Goal: Information Seeking & Learning: Learn about a topic

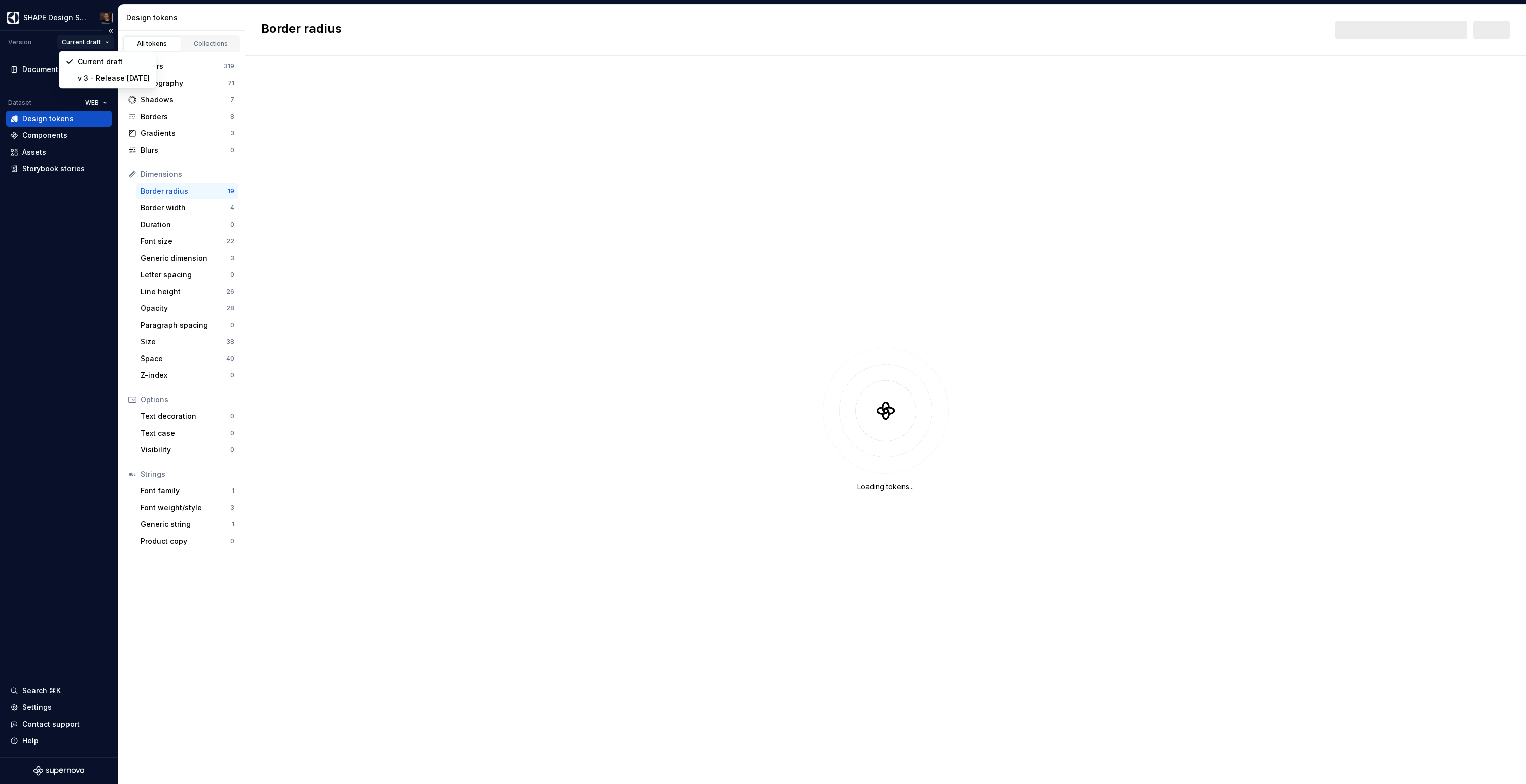
click at [87, 37] on html "SHAPE Design System Version Current draft Documentation Dataset WEB Design toke…" at bounding box center [763, 392] width 1526 height 784
click at [89, 75] on div "v 3 - Release [DATE]" at bounding box center [114, 78] width 72 height 10
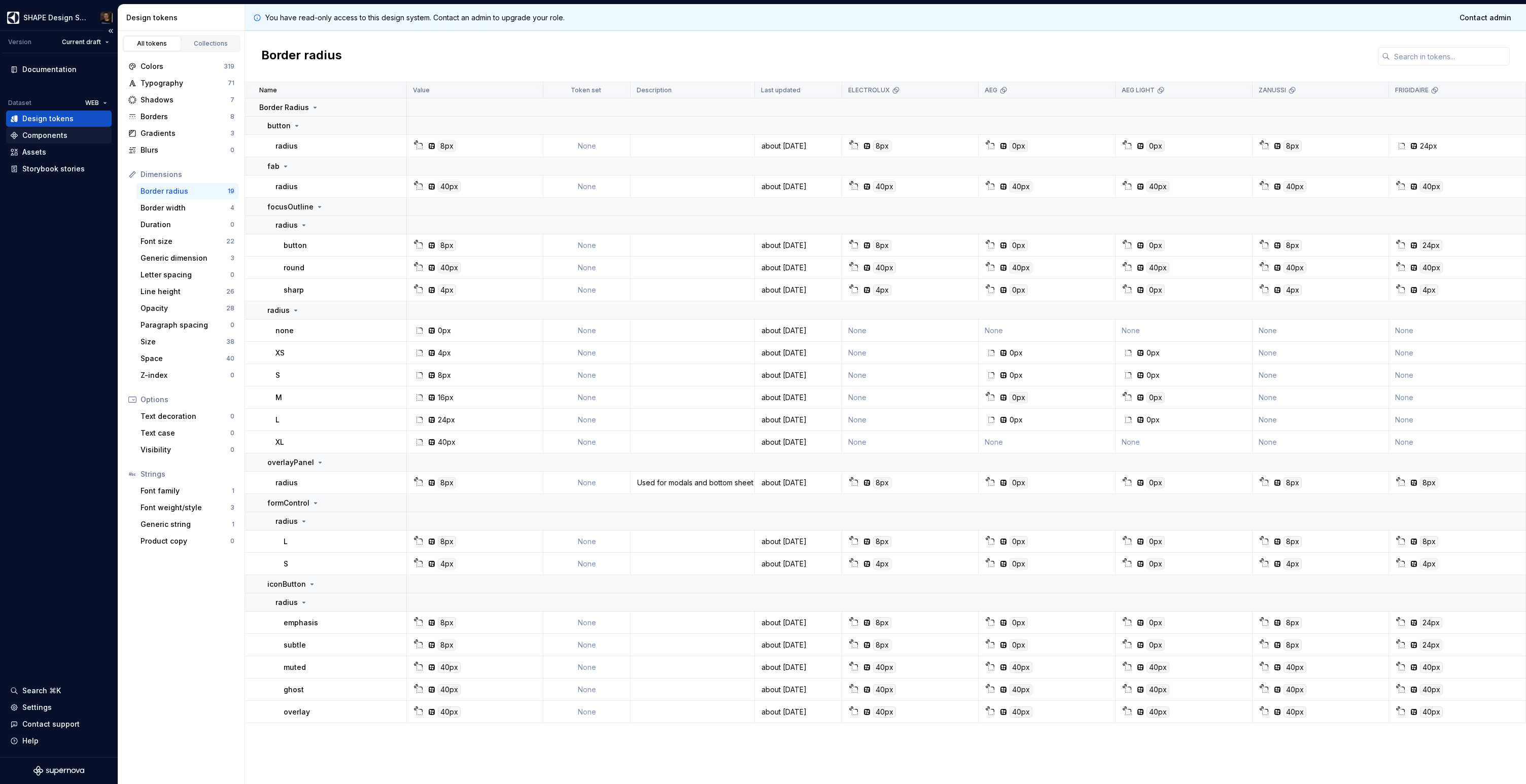
click at [46, 136] on div "Components" at bounding box center [45, 135] width 45 height 10
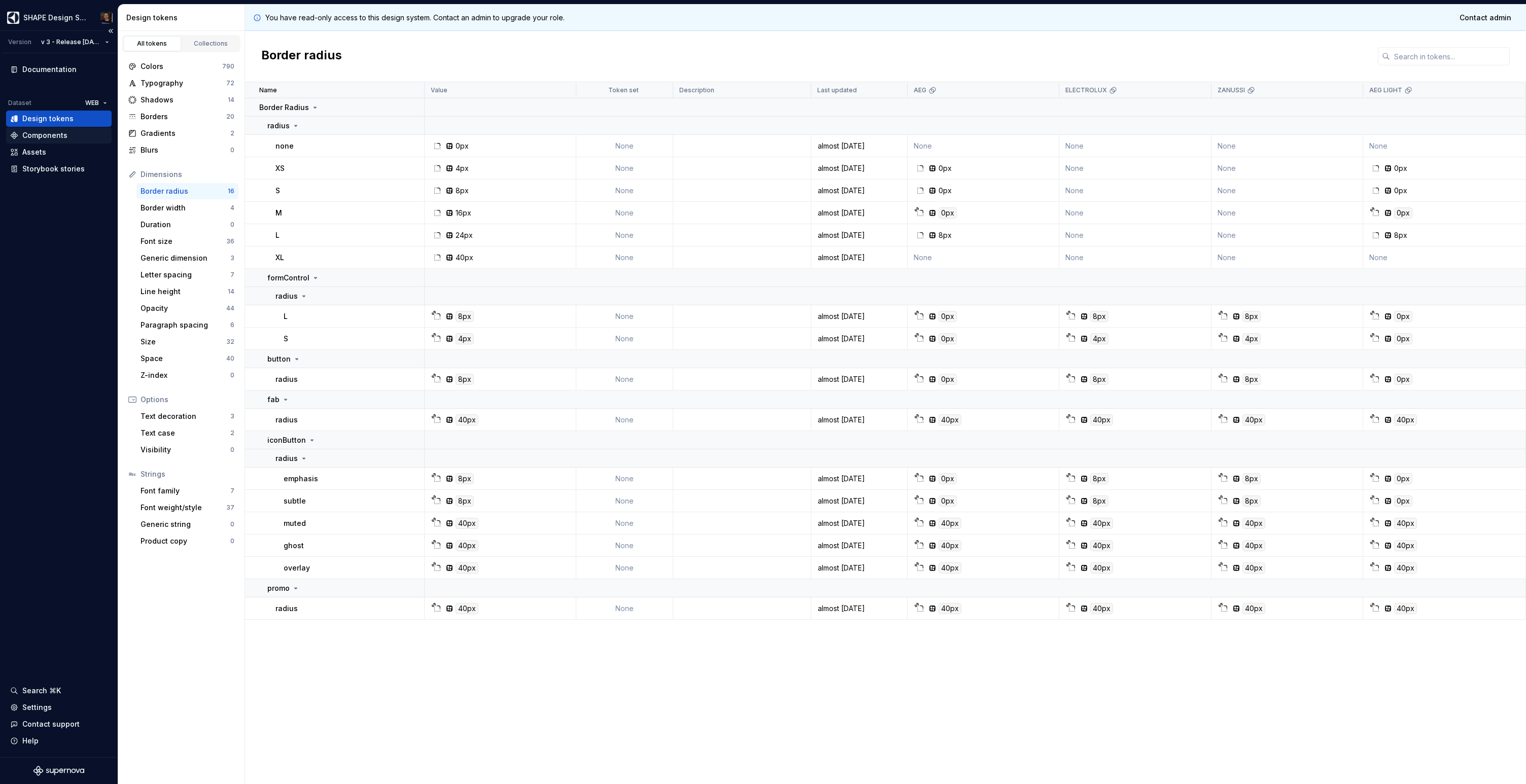
click at [50, 139] on div "Components" at bounding box center [45, 135] width 45 height 10
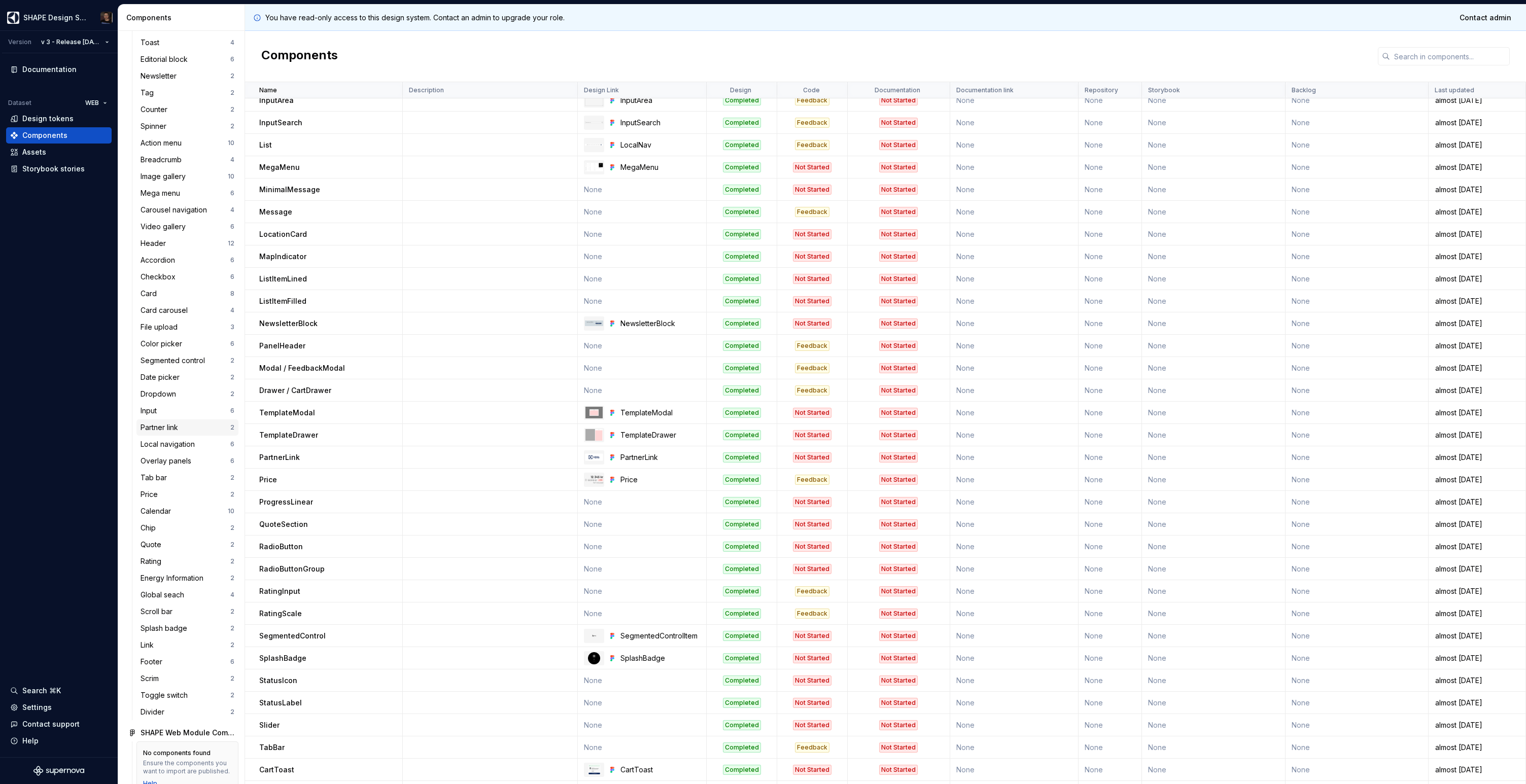
scroll to position [78, 0]
click at [187, 515] on div "Tab bar 2" at bounding box center [187, 509] width 102 height 16
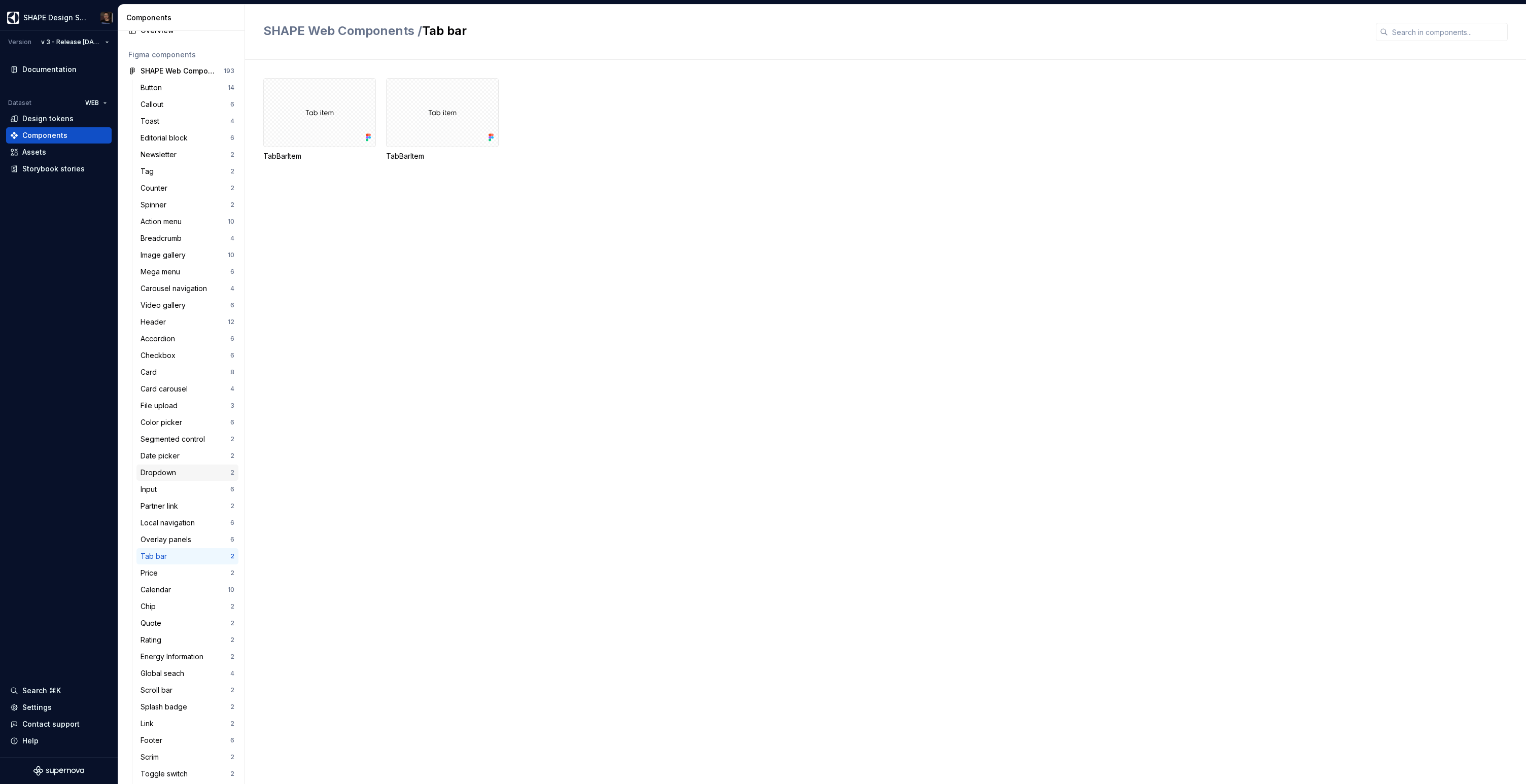
scroll to position [12, 0]
click at [163, 108] on div "Button" at bounding box center [153, 105] width 25 height 10
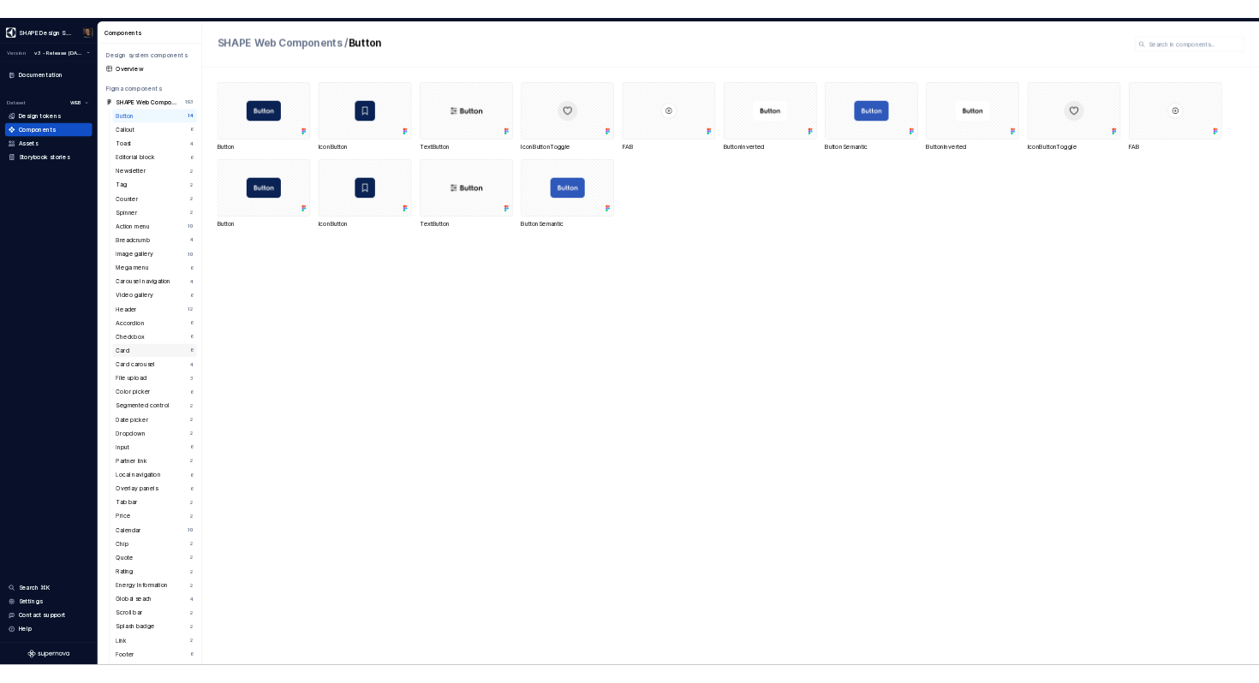
scroll to position [21, 0]
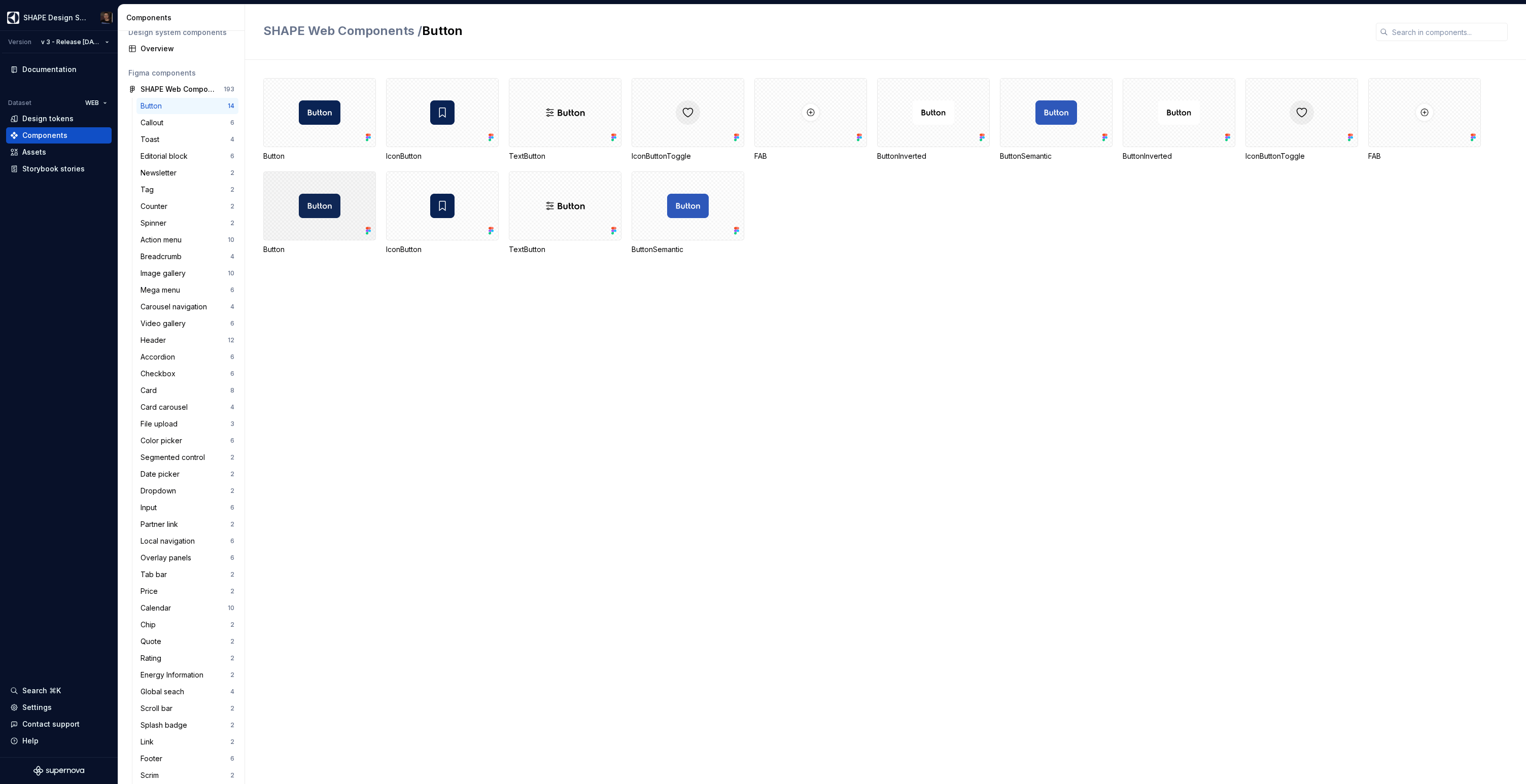
click at [367, 229] on icon at bounding box center [367, 229] width 2 height 2
click at [1219, 108] on div at bounding box center [1210, 103] width 114 height 69
click at [1235, 60] on div "Variants 1 Properties table" at bounding box center [1333, 47] width 385 height 25
click at [1232, 50] on div "Properties table" at bounding box center [1223, 47] width 49 height 10
click at [1161, 46] on div "Variants 1" at bounding box center [1174, 47] width 33 height 10
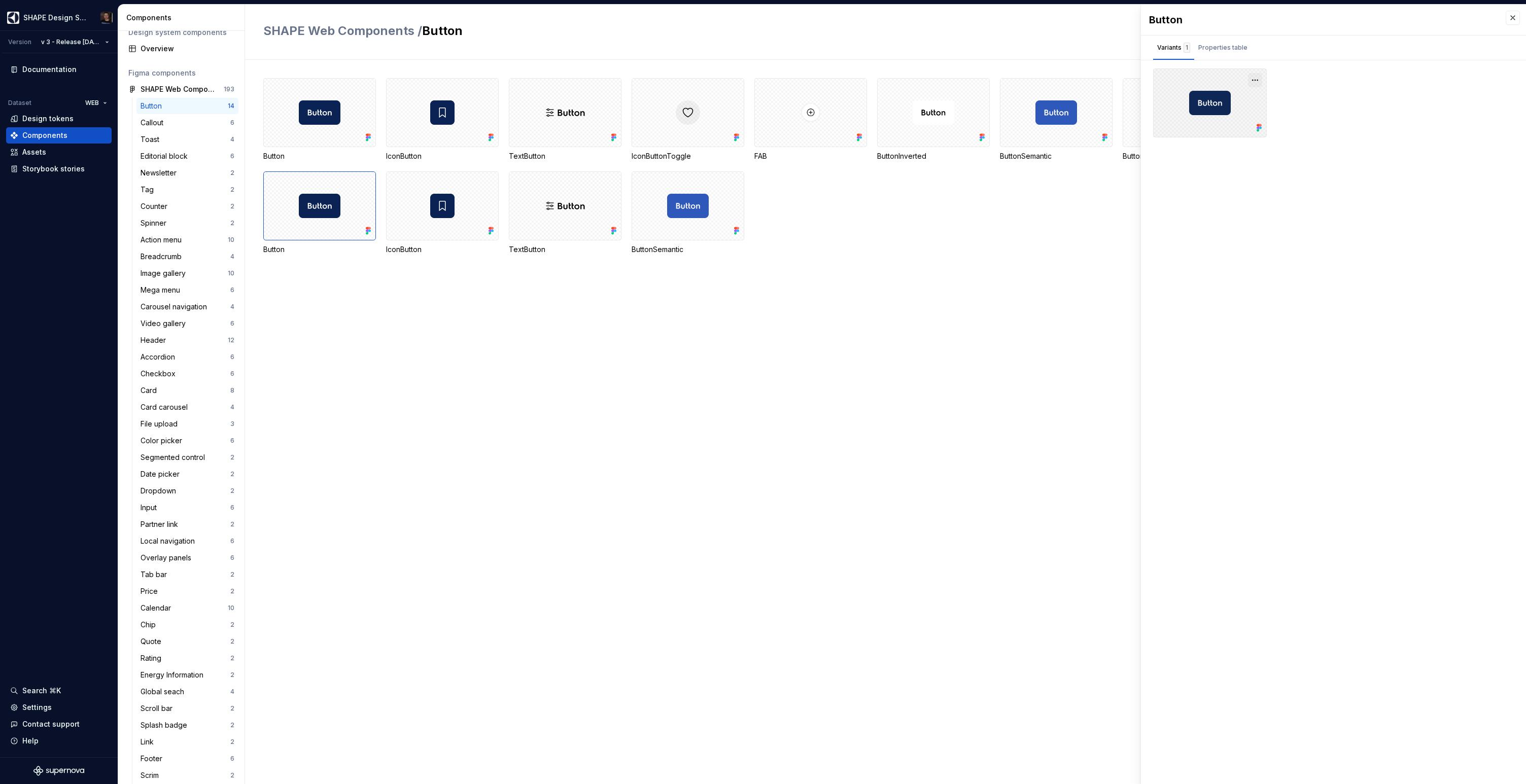
click at [1256, 75] on button "button" at bounding box center [1255, 80] width 14 height 14
click at [957, 263] on div "Button IconButton TextButton IconButtonToggle FAB ButtonInverted ButtonSemantic…" at bounding box center [895, 178] width 1263 height 201
click at [955, 264] on div "Button IconButton TextButton IconButtonToggle FAB ButtonInverted ButtonSemantic…" at bounding box center [895, 178] width 1263 height 201
click at [1509, 15] on button "button" at bounding box center [1513, 18] width 14 height 14
click at [454, 294] on div "Button IconButton TextButton IconButtonToggle FAB ButtonInverted ButtonSemantic…" at bounding box center [895, 422] width 1263 height 724
